Goal: Information Seeking & Learning: Compare options

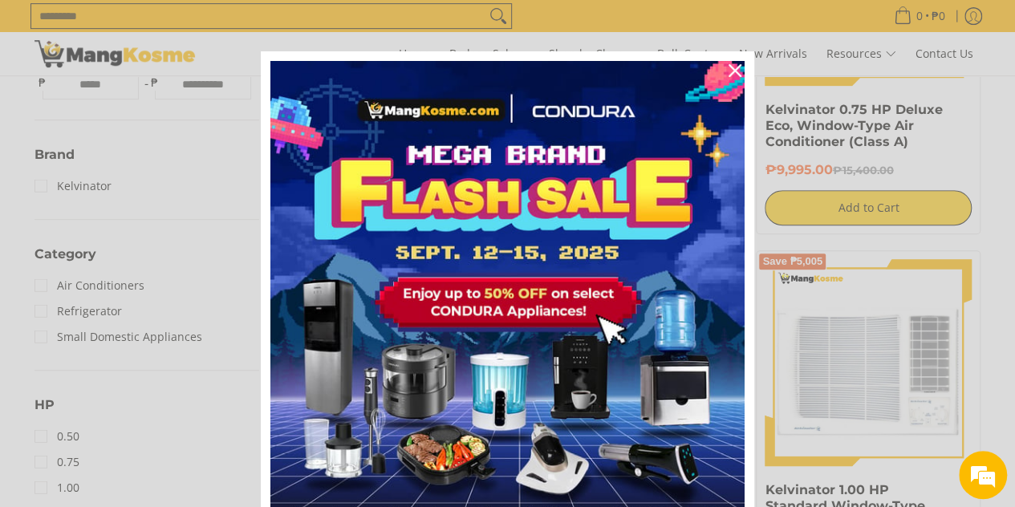
scroll to position [351, 0]
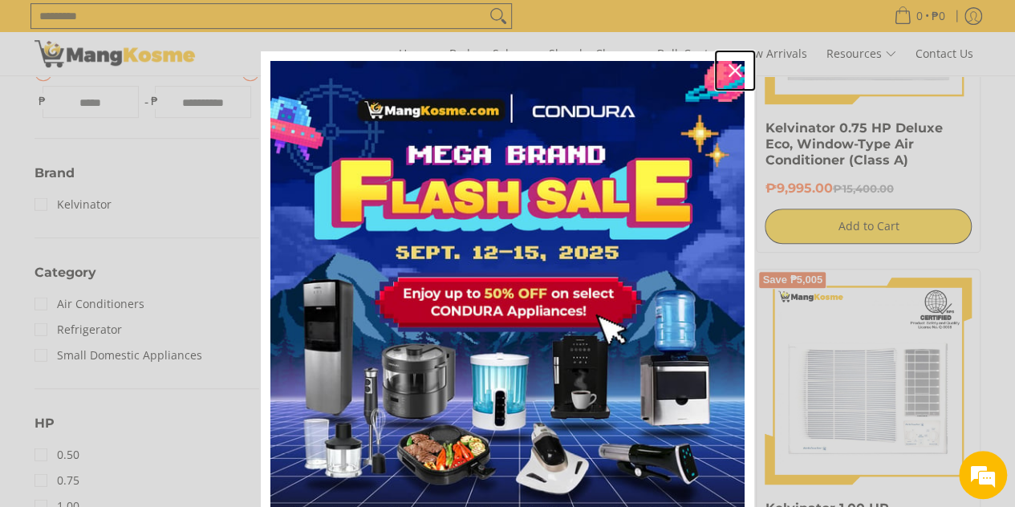
click at [734, 74] on icon "close icon" at bounding box center [735, 70] width 13 height 13
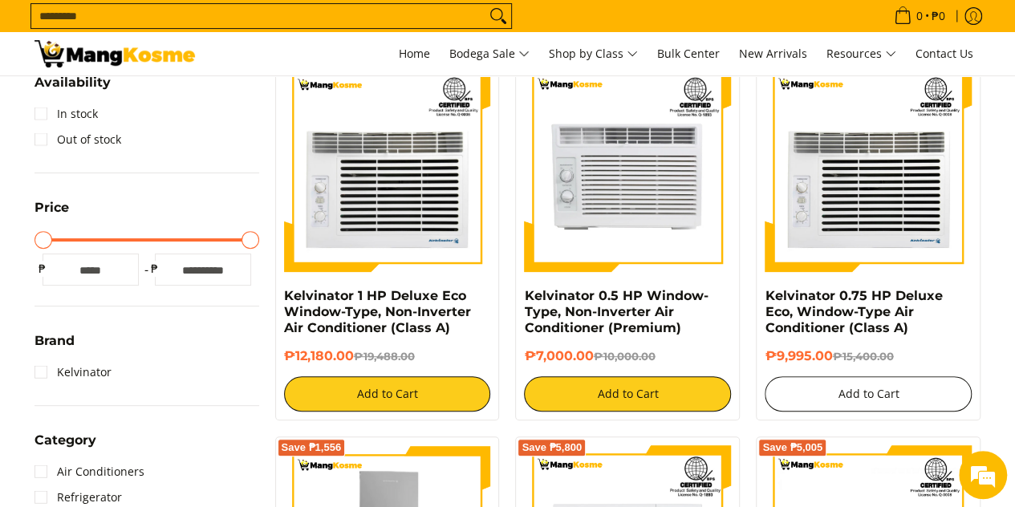
scroll to position [0, 0]
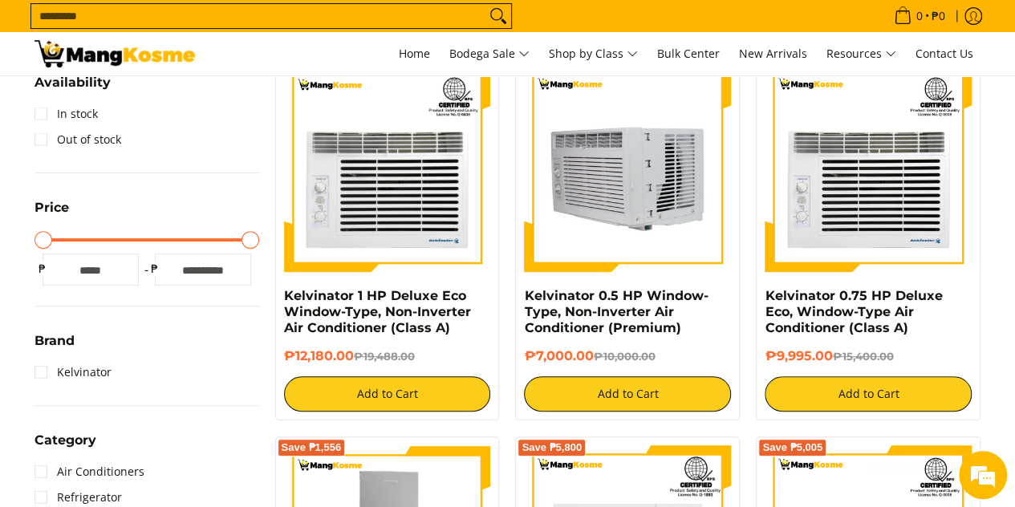
click at [636, 211] on img at bounding box center [627, 168] width 207 height 207
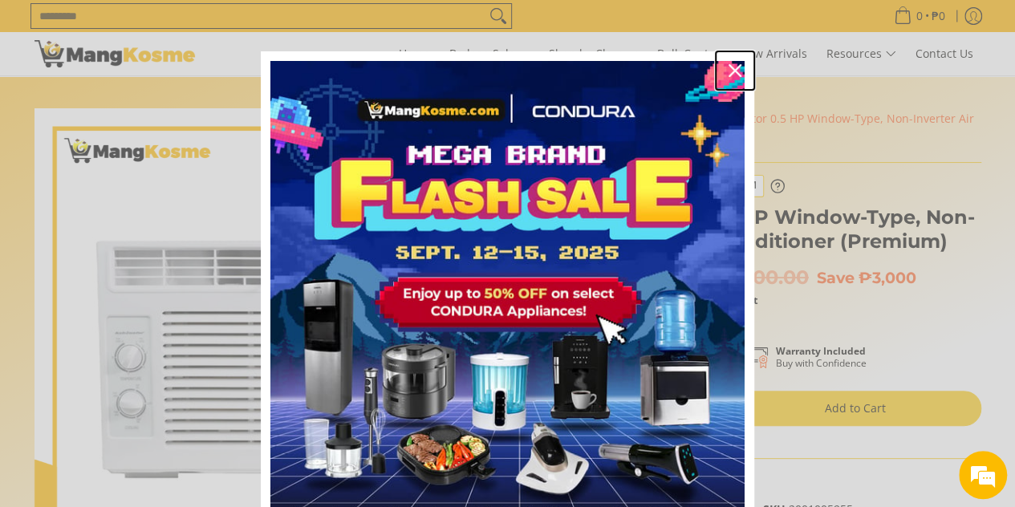
click at [732, 67] on icon "close icon" at bounding box center [735, 70] width 13 height 13
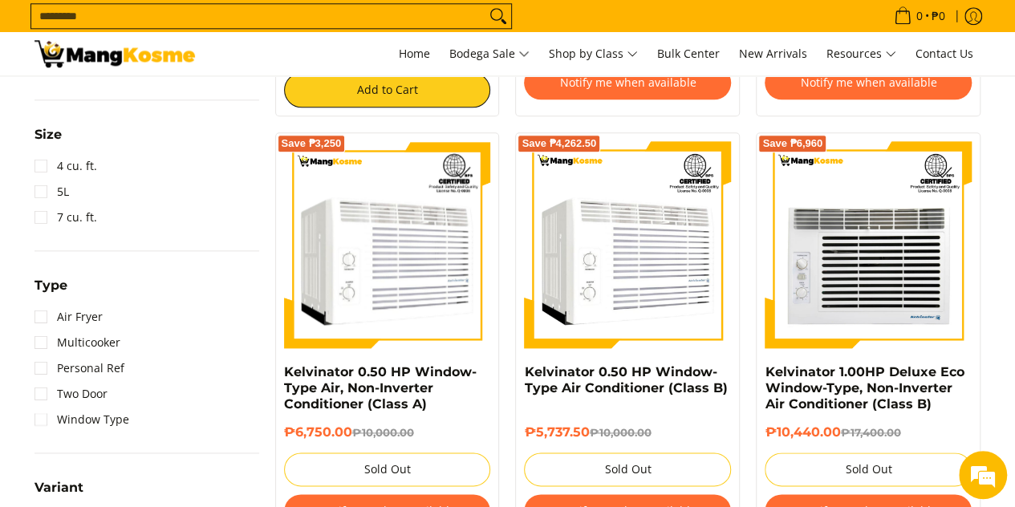
scroll to position [917, 0]
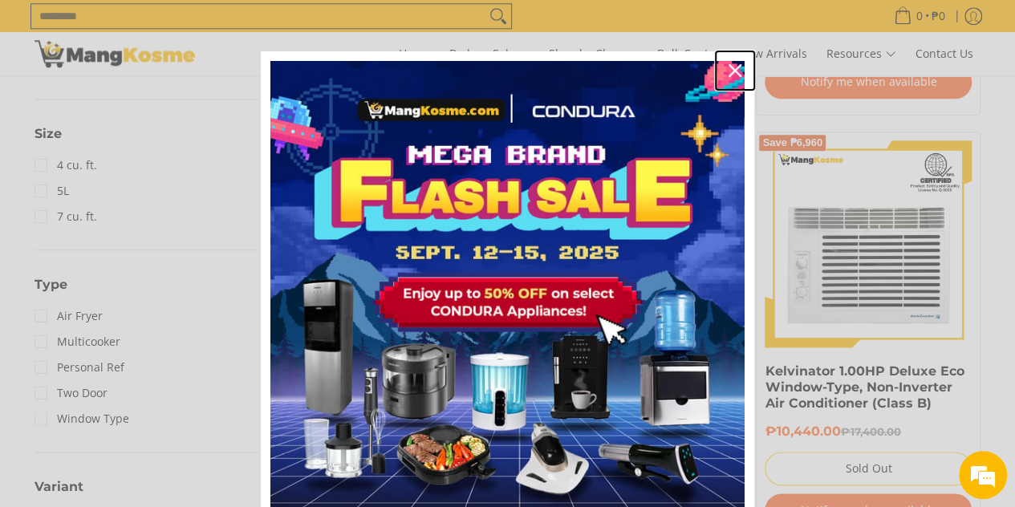
click at [732, 70] on icon "close icon" at bounding box center [735, 70] width 13 height 13
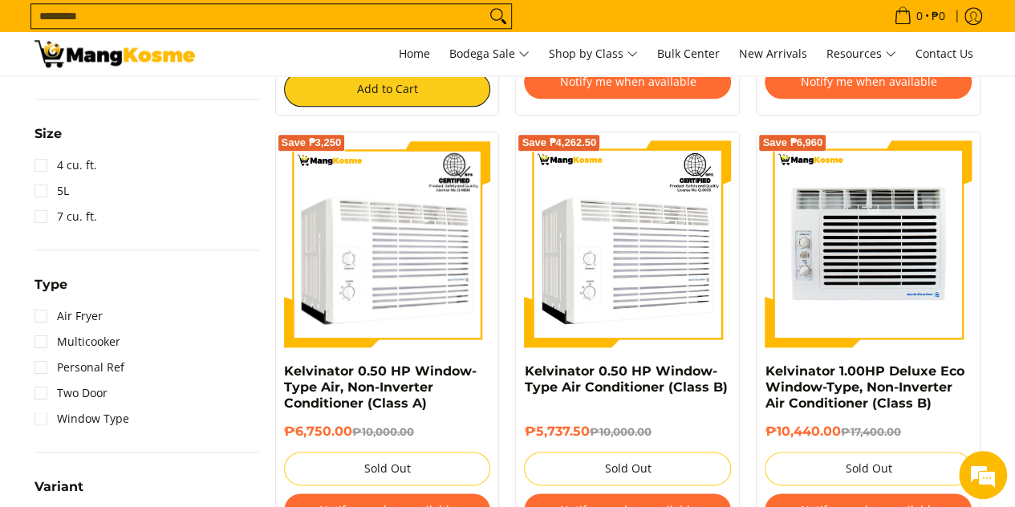
click at [872, 214] on img at bounding box center [868, 243] width 207 height 207
